Goal: Information Seeking & Learning: Learn about a topic

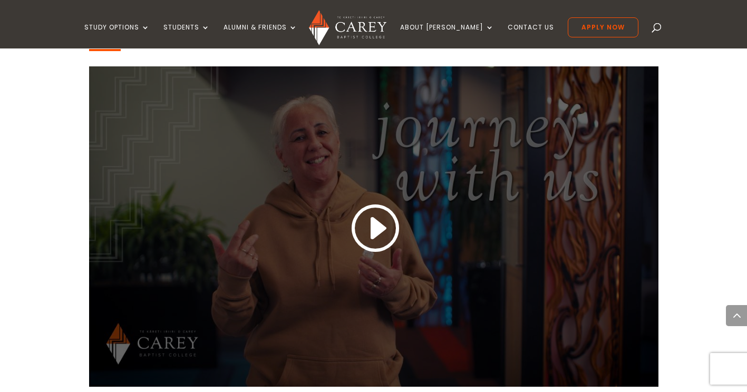
scroll to position [916, 0]
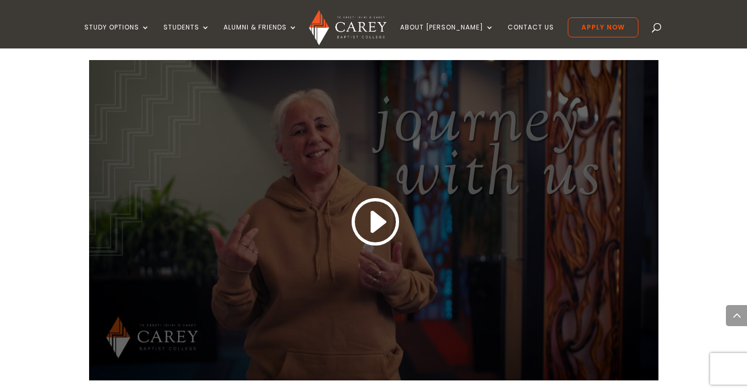
click at [366, 215] on link at bounding box center [374, 222] width 51 height 55
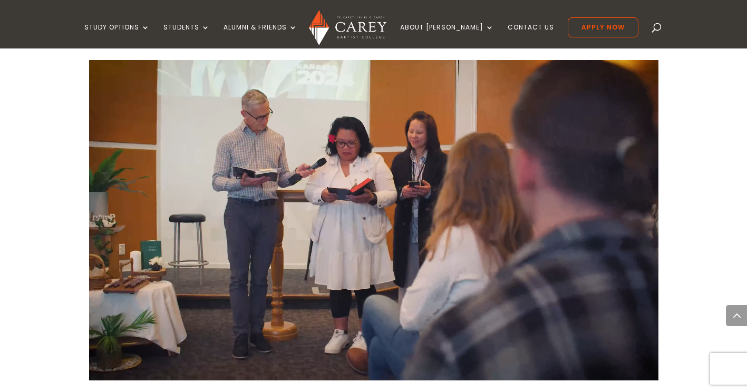
click at [292, 124] on video at bounding box center [374, 220] width 570 height 321
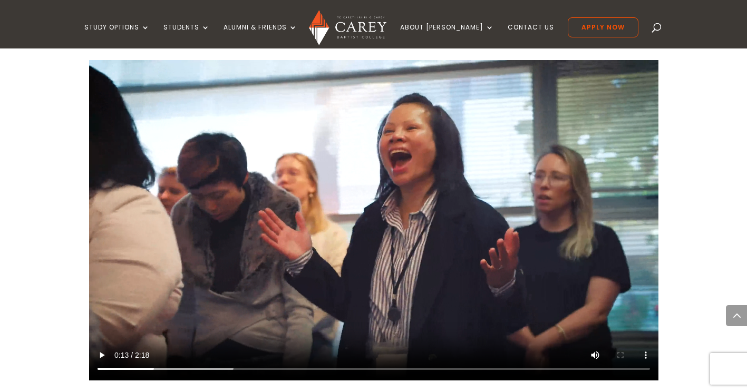
click at [169, 292] on video at bounding box center [374, 220] width 570 height 321
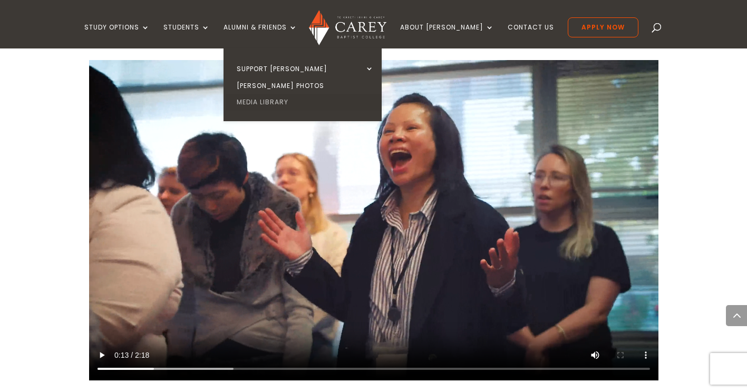
click at [291, 96] on link "Media Library" at bounding box center [305, 102] width 158 height 17
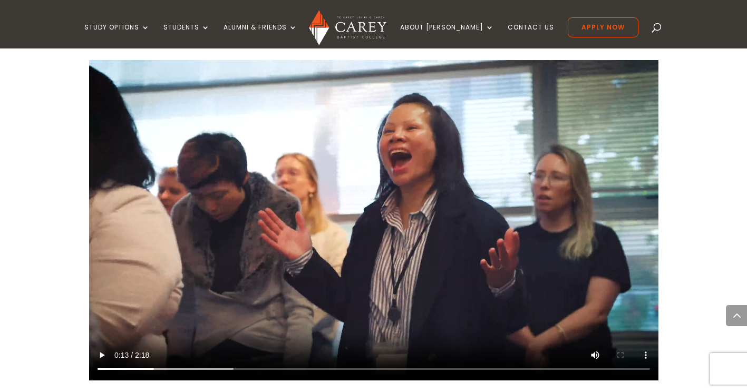
click at [265, 159] on video at bounding box center [374, 220] width 570 height 321
